Goal: Task Accomplishment & Management: Use online tool/utility

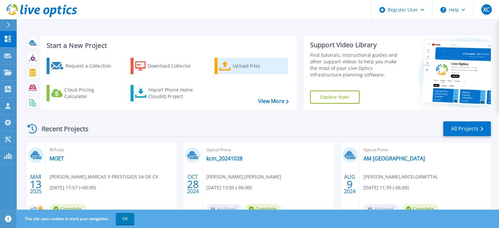
click at [232, 69] on link "Upload Files" at bounding box center [251, 66] width 73 height 16
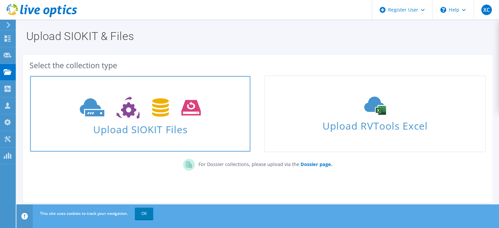
click at [205, 114] on span at bounding box center [140, 107] width 220 height 28
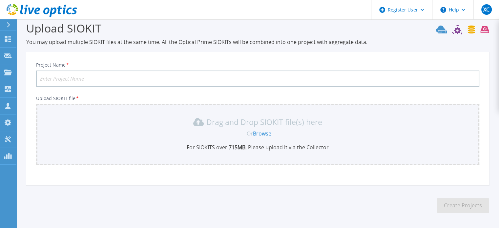
scroll to position [33, 0]
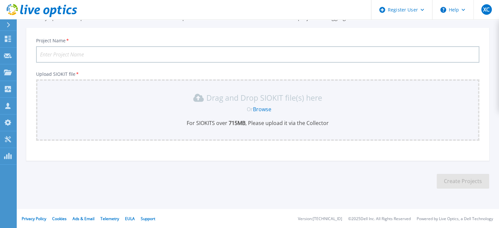
click at [145, 53] on input "Project Name *" at bounding box center [257, 54] width 443 height 16
type input "TUTUM"
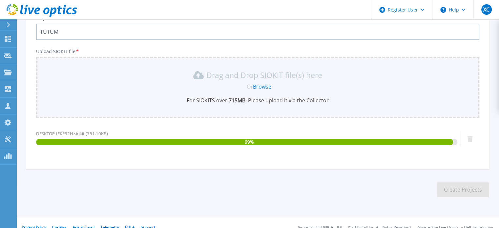
scroll to position [64, 0]
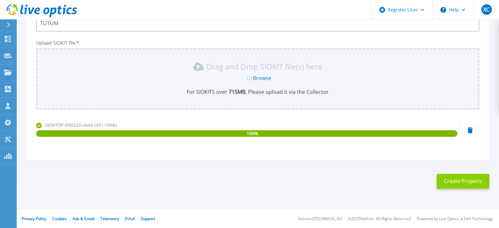
click at [464, 178] on button "Create Projects" at bounding box center [463, 181] width 52 height 15
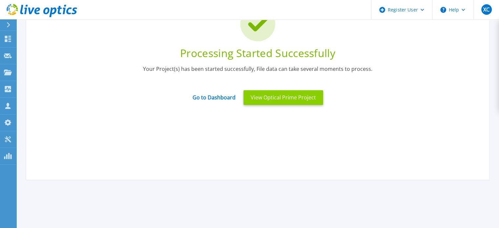
click at [286, 101] on button "View Optical Prime Project" at bounding box center [283, 97] width 80 height 15
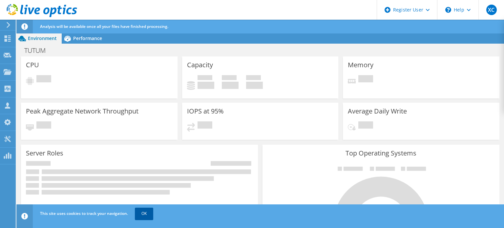
click at [136, 213] on link "OK" at bounding box center [144, 214] width 18 height 12
